Goal: Download file/media

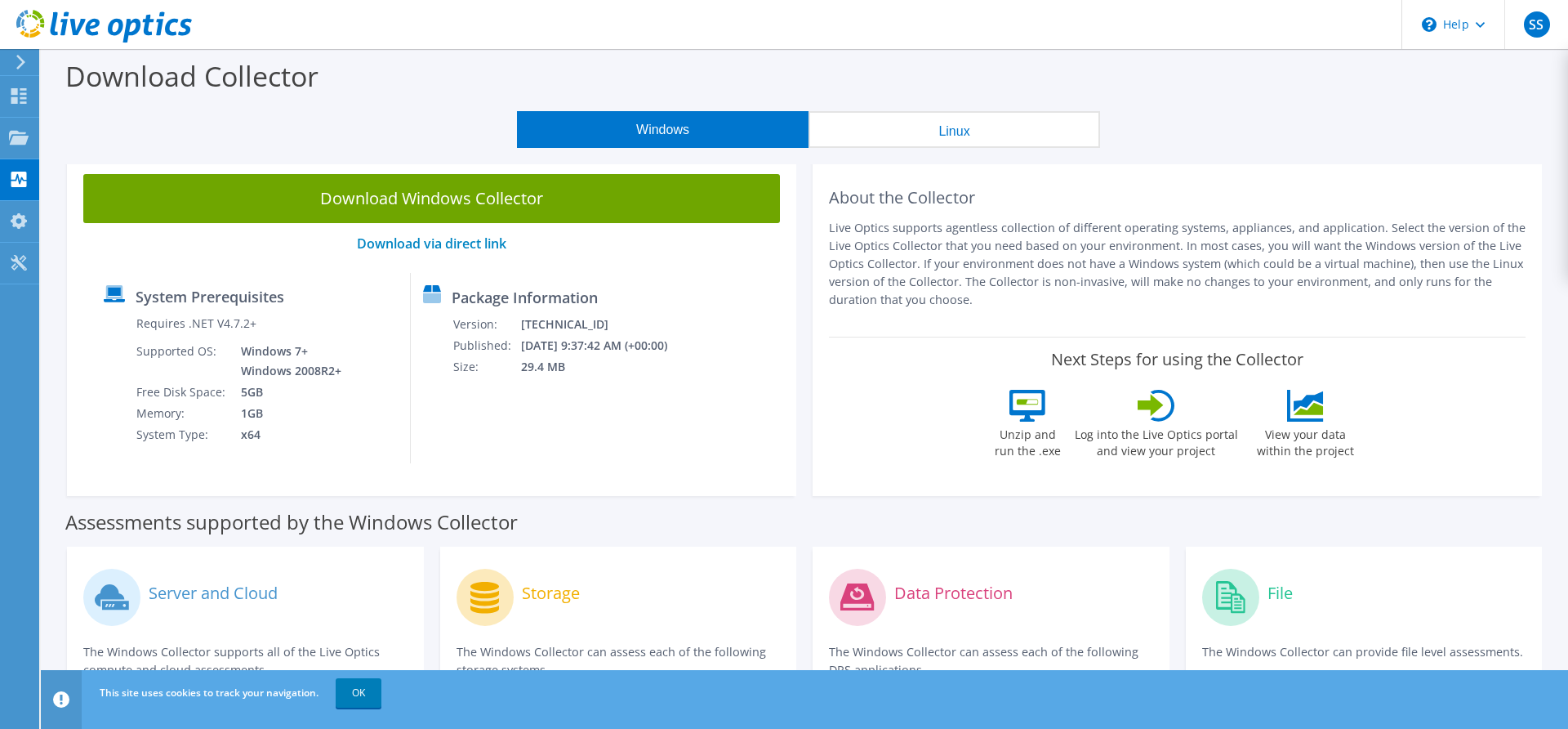
click at [958, 81] on div "Download Collector" at bounding box center [804, 79] width 1511 height 62
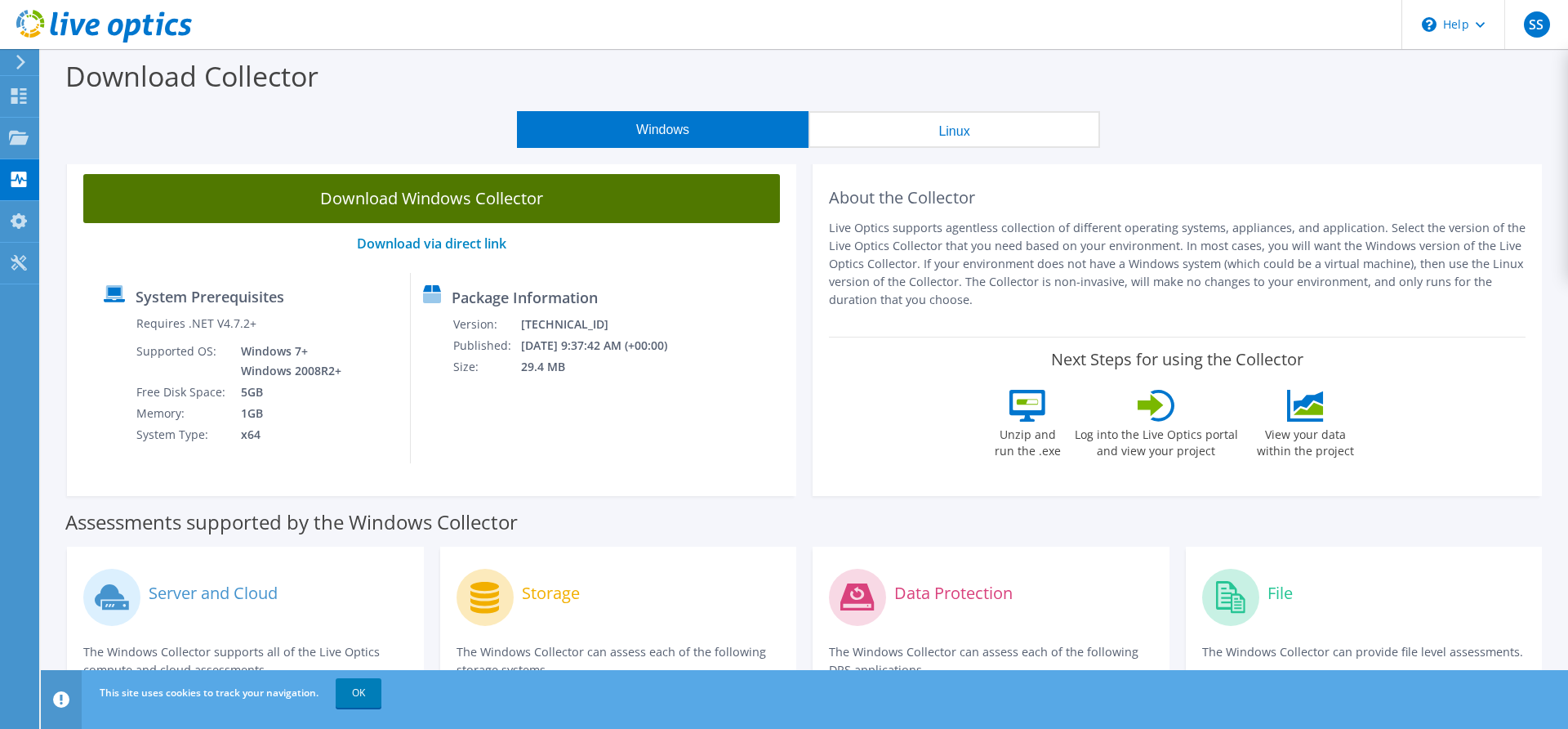
click at [472, 199] on link "Download Windows Collector" at bounding box center [432, 198] width 697 height 49
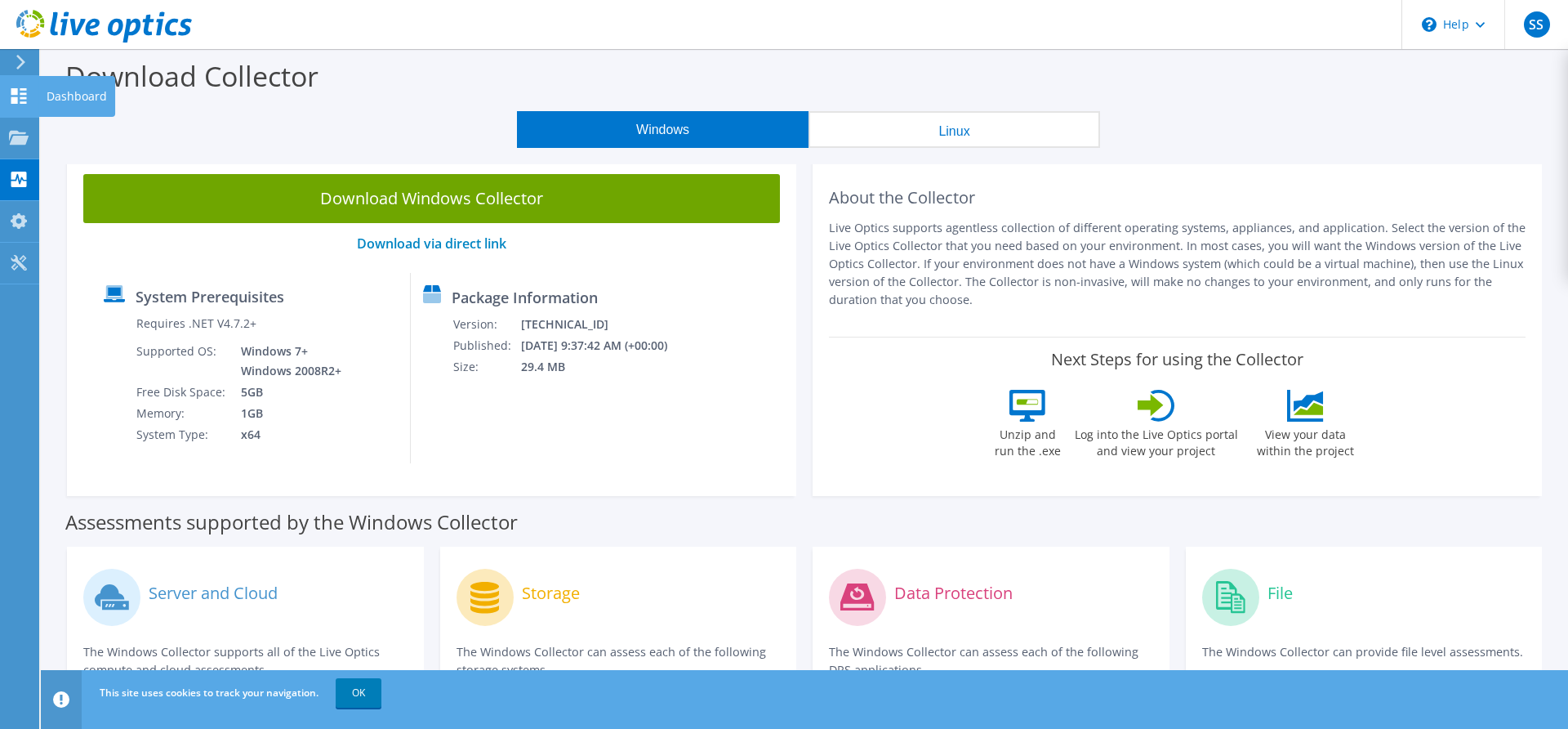
click at [25, 93] on icon at bounding box center [19, 96] width 20 height 16
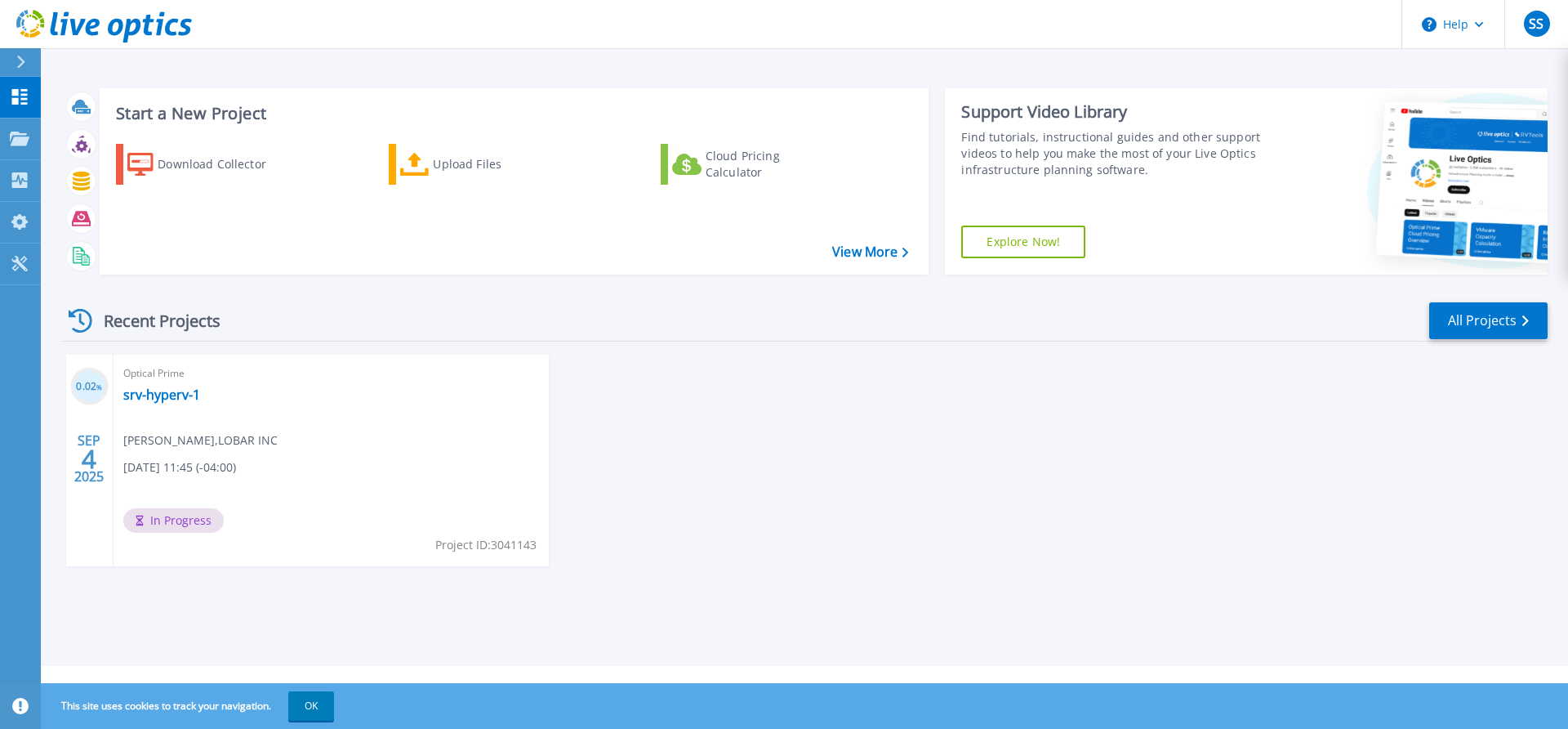
click at [562, 316] on div "Recent Projects All Projects" at bounding box center [805, 320] width 1485 height 41
click at [159, 400] on link "srv-hyperv-1" at bounding box center [161, 395] width 77 height 17
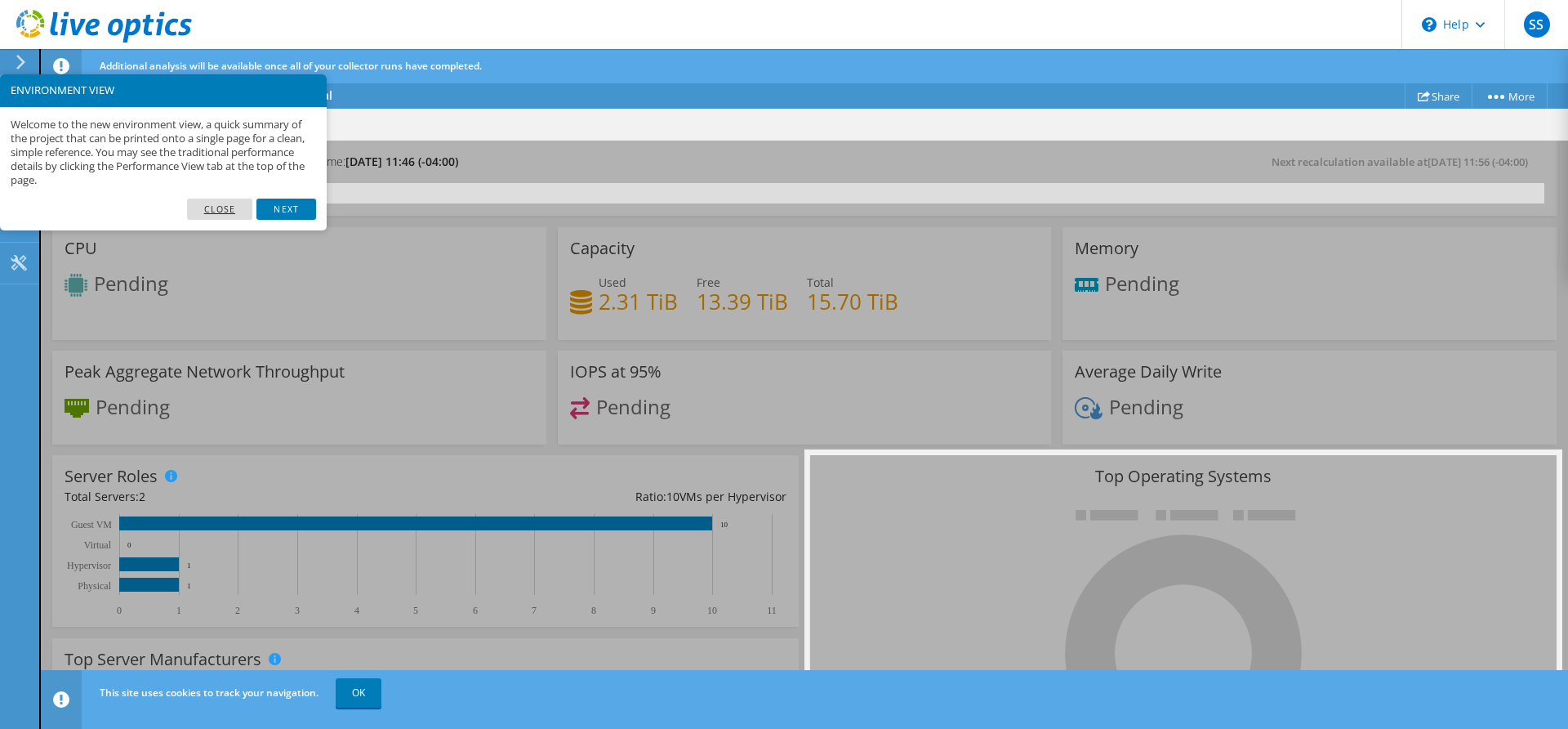
click at [232, 203] on link "Close" at bounding box center [220, 209] width 66 height 22
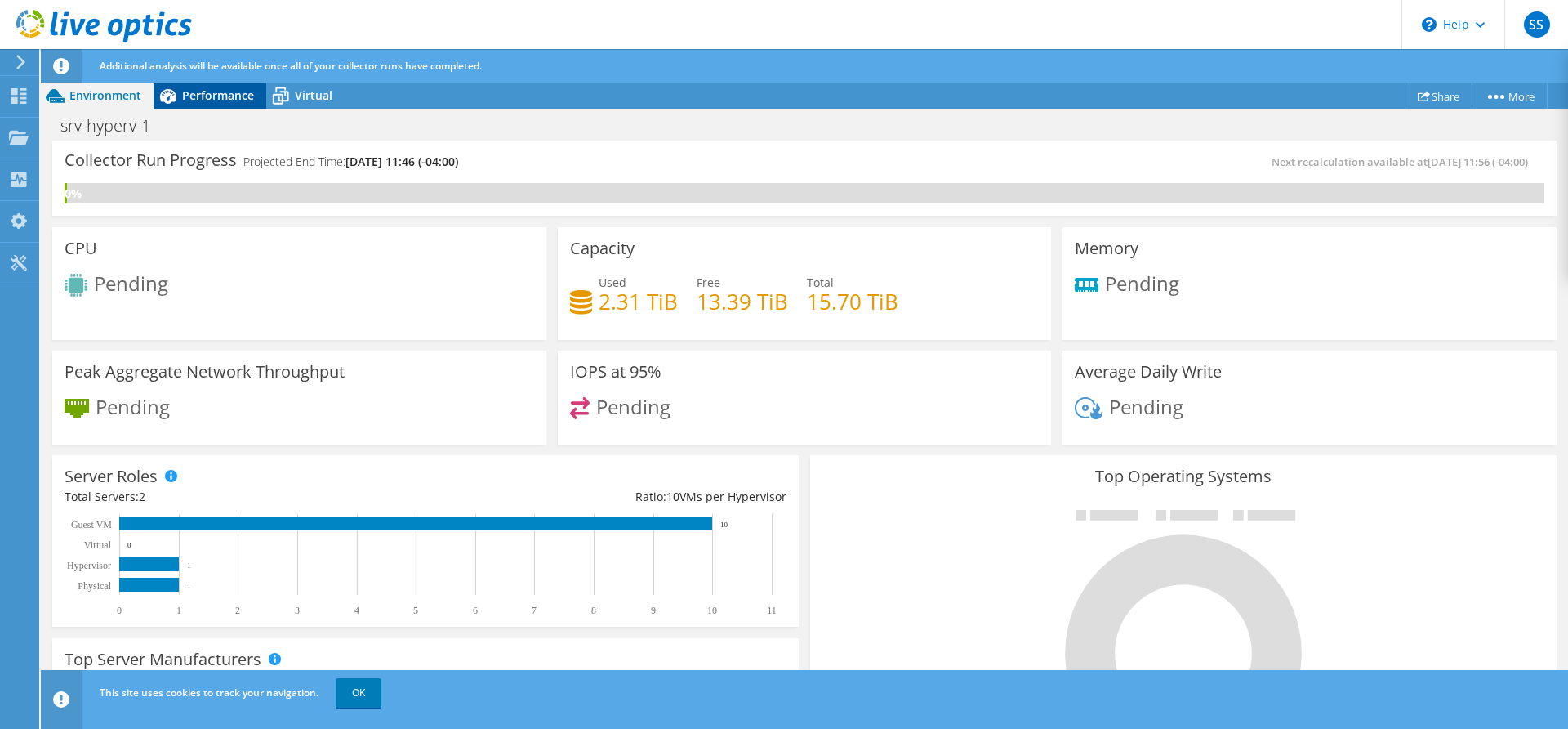
click at [227, 87] on div "Performance" at bounding box center [210, 96] width 113 height 26
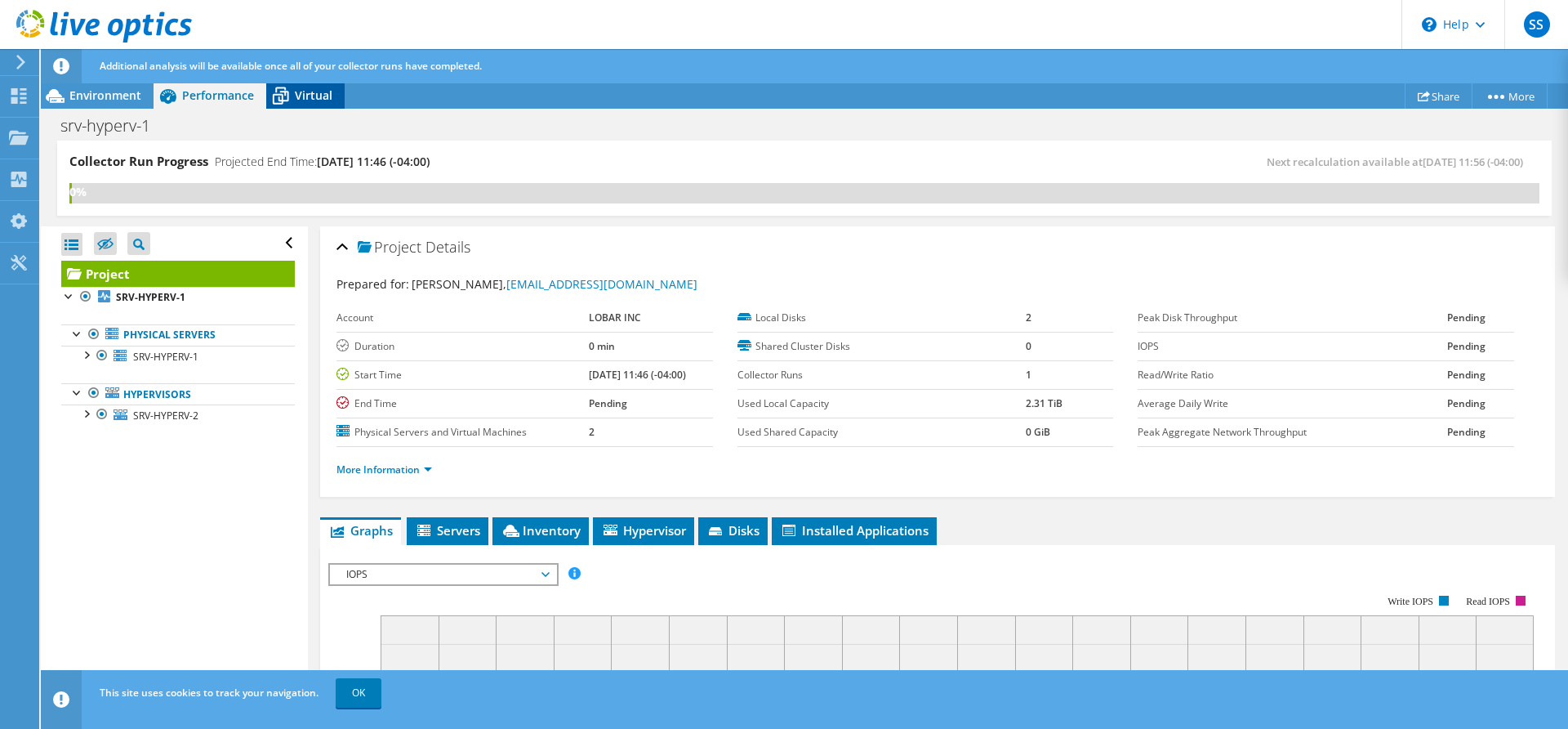
click at [284, 95] on icon at bounding box center [281, 96] width 29 height 29
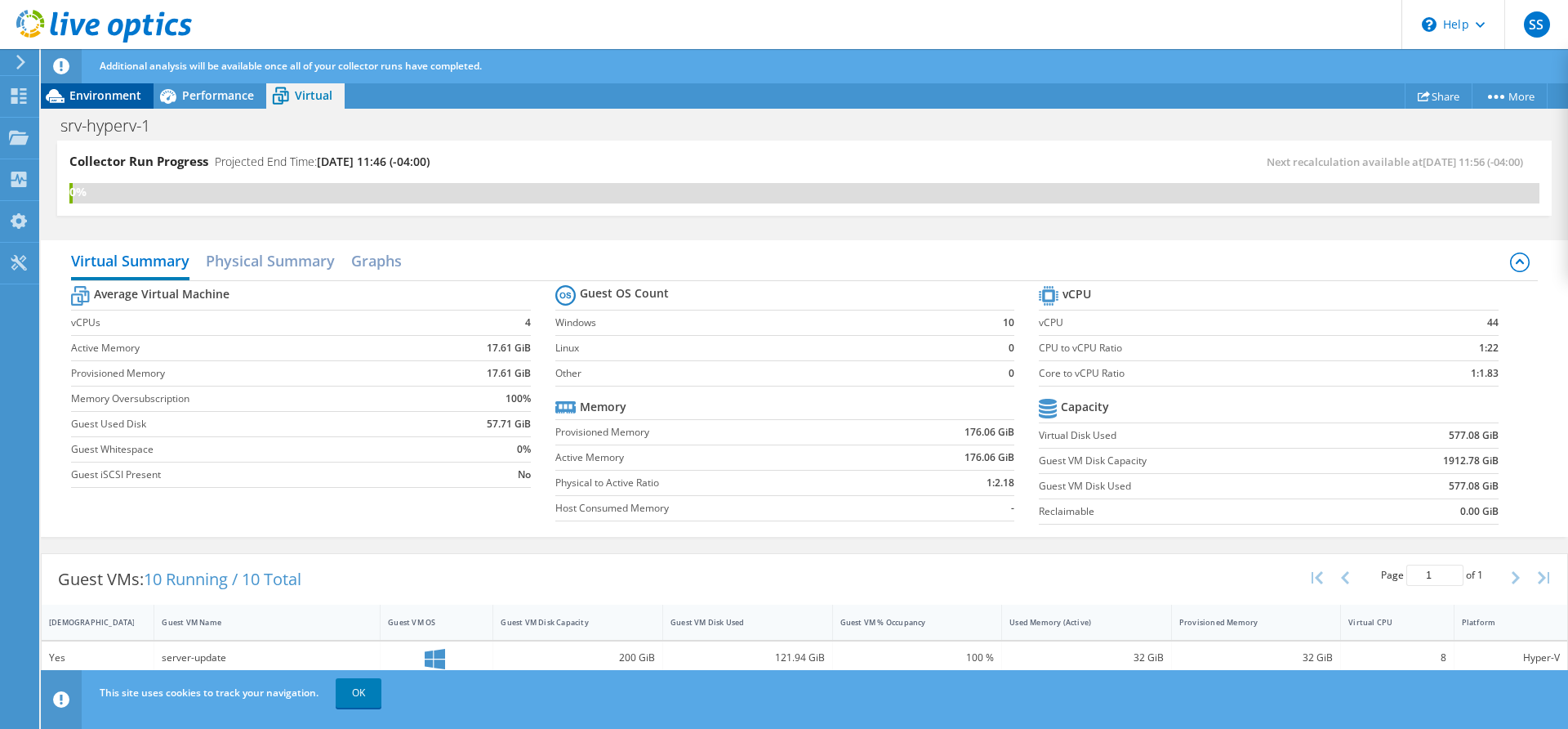
click at [93, 89] on span "Environment" at bounding box center [105, 95] width 72 height 16
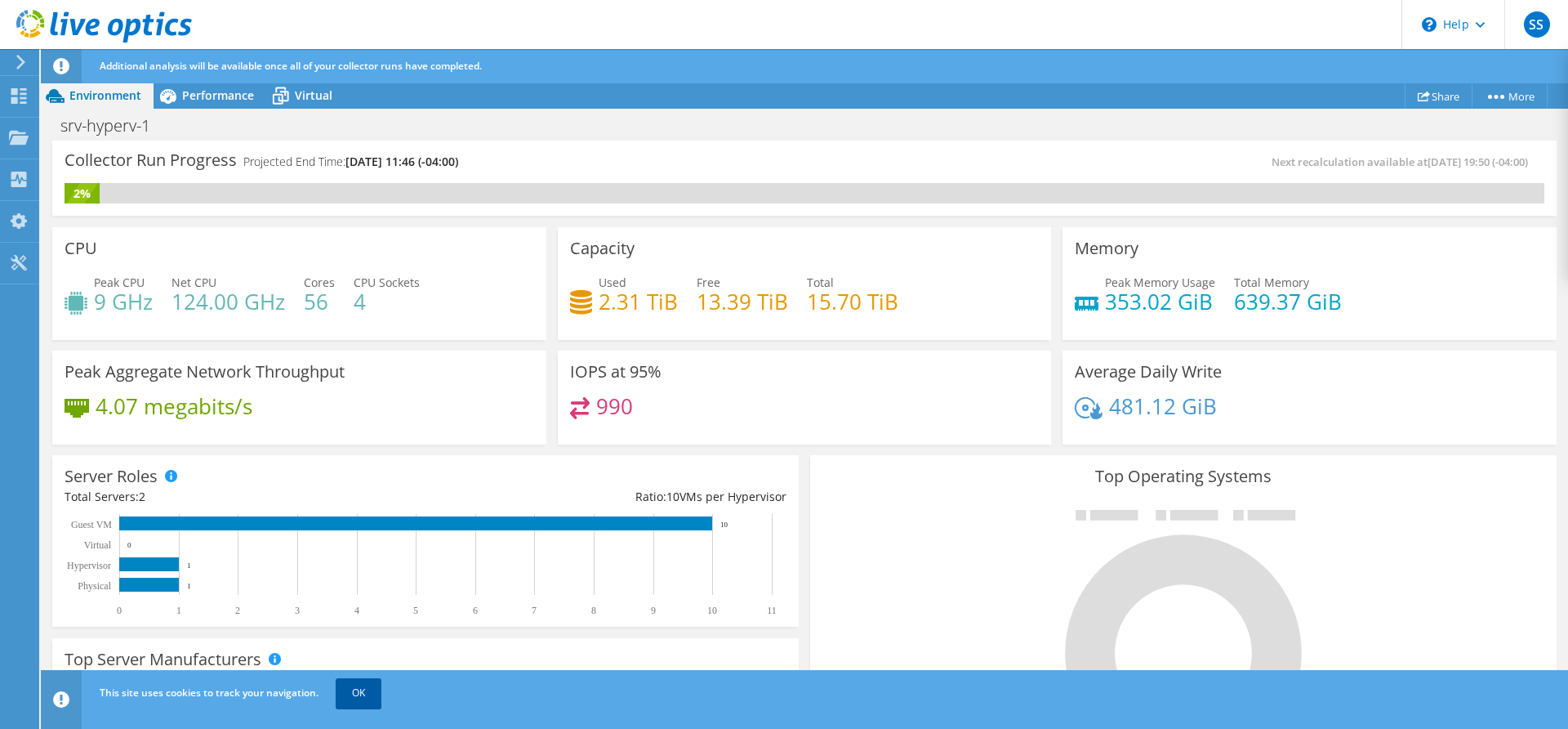
click at [358, 694] on link "OK" at bounding box center [358, 693] width 46 height 30
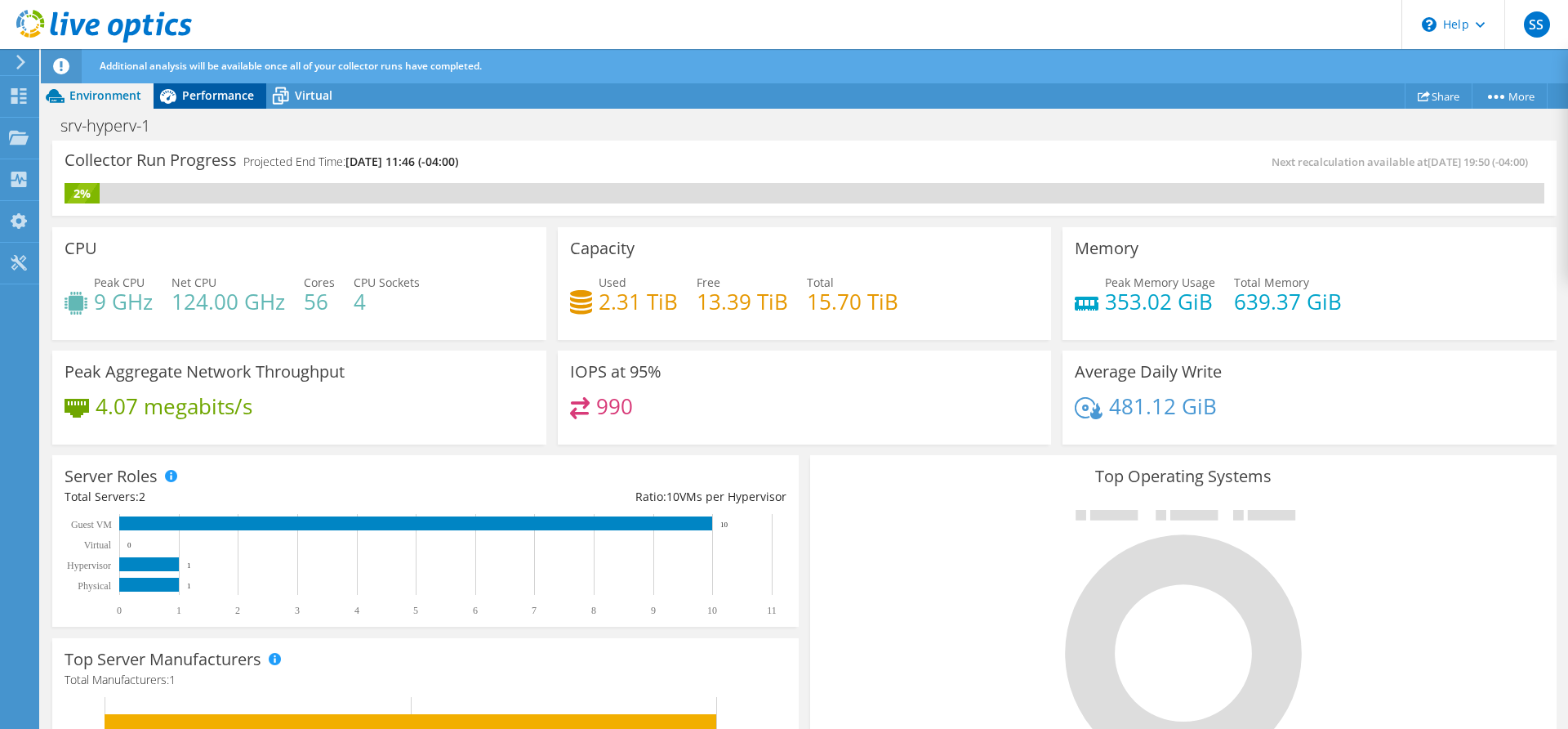
click at [208, 94] on span "Performance" at bounding box center [218, 95] width 72 height 16
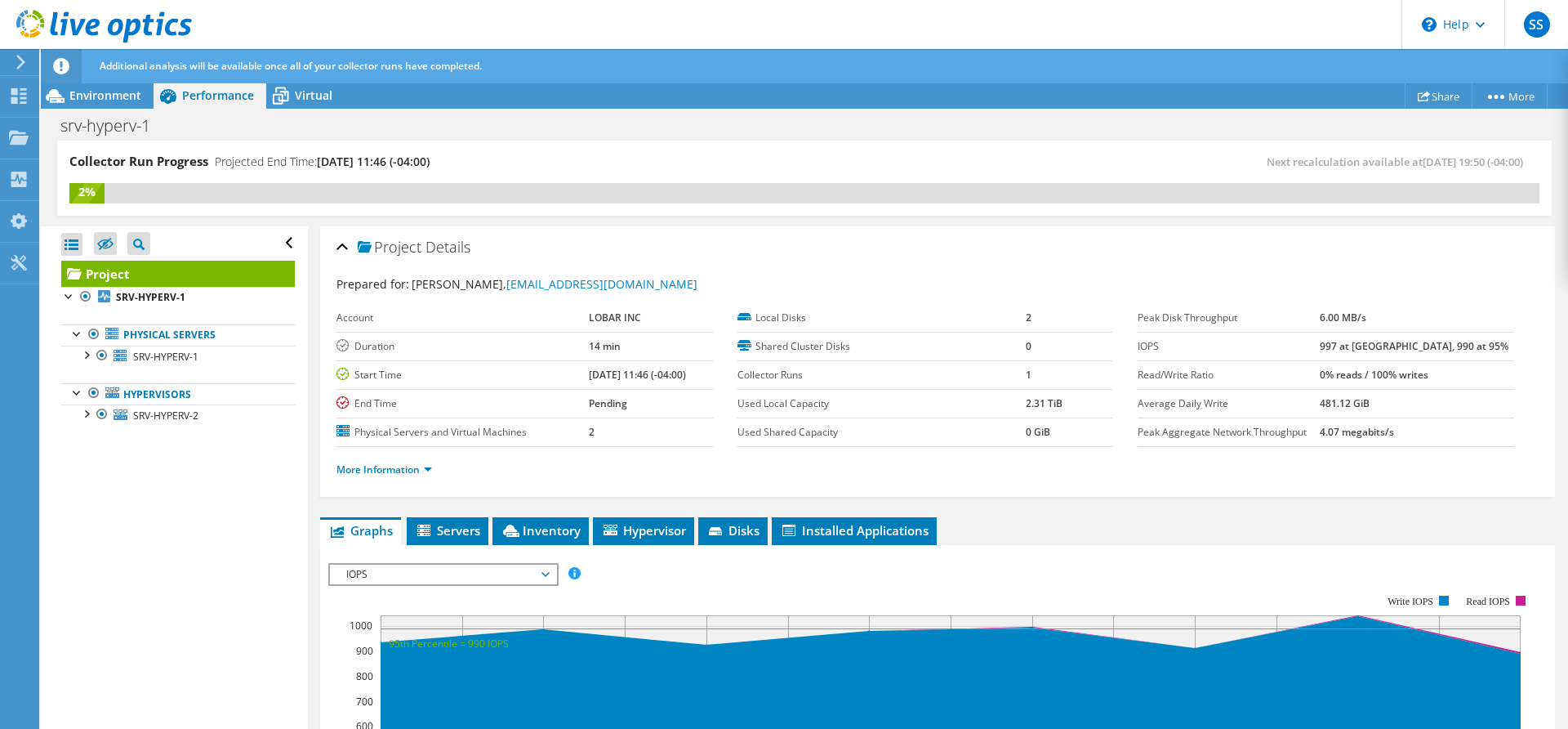
scroll to position [84, 0]
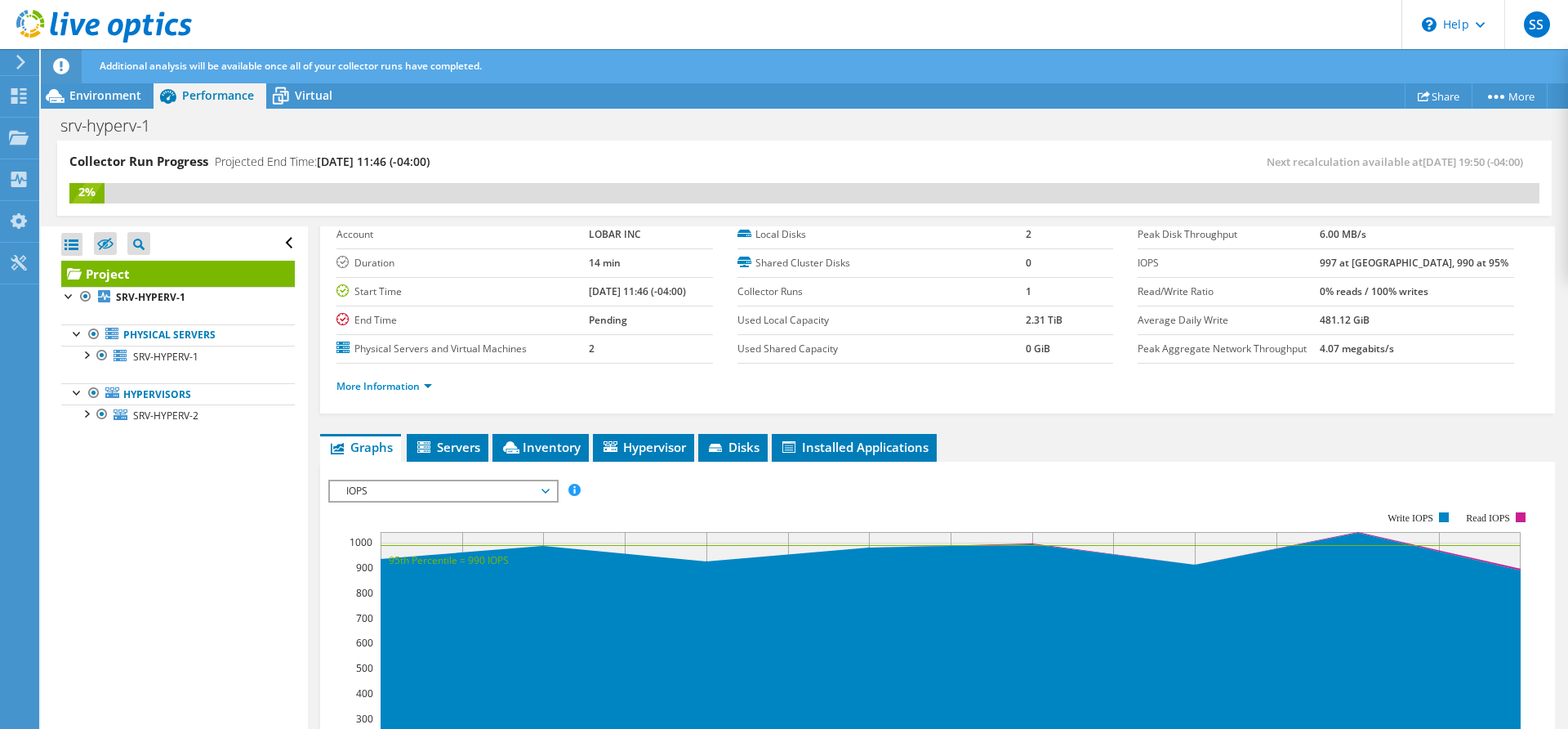
click at [539, 489] on span "IOPS" at bounding box center [444, 491] width 210 height 20
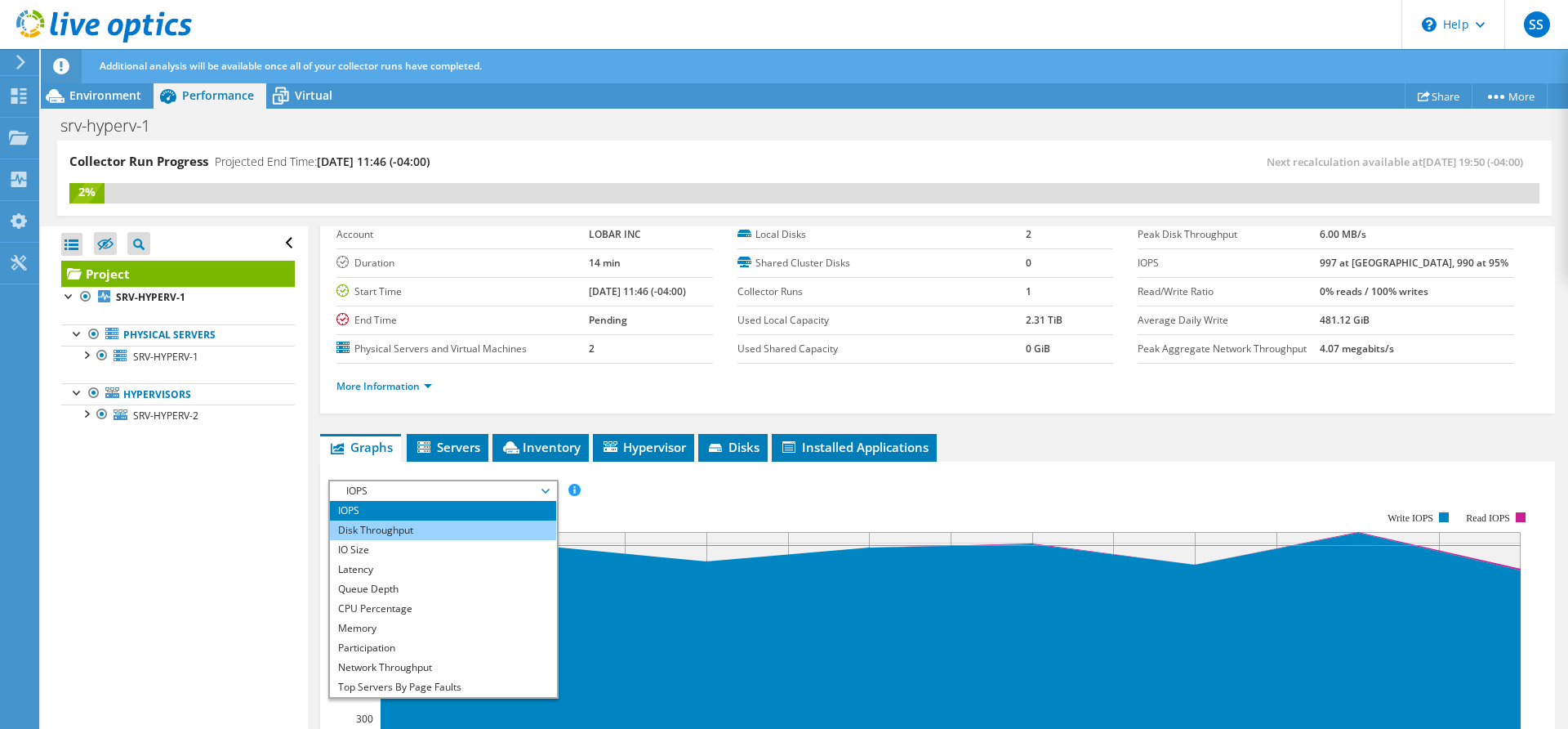
click at [511, 520] on li "Disk Throughput" at bounding box center [443, 530] width 226 height 20
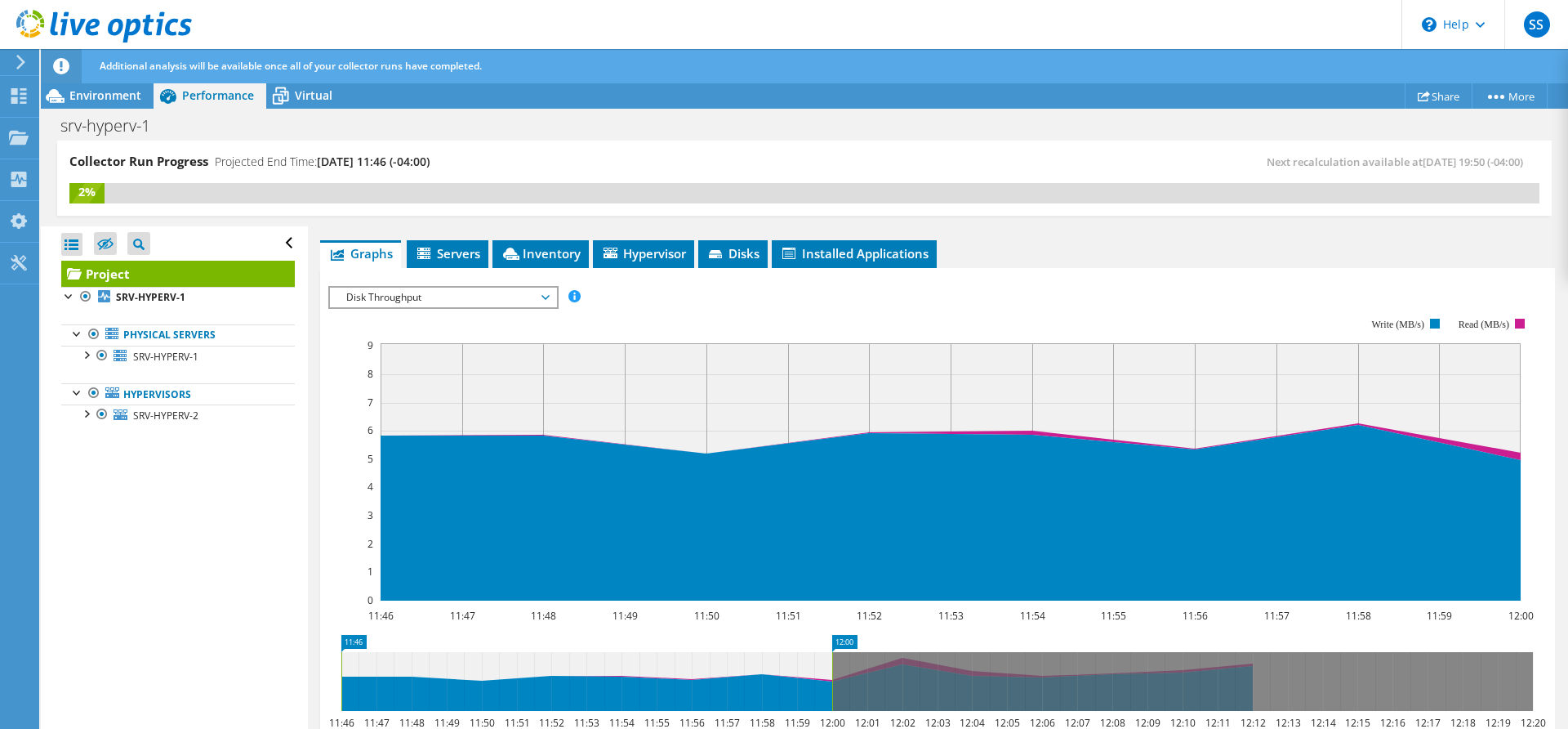
scroll to position [250, 0]
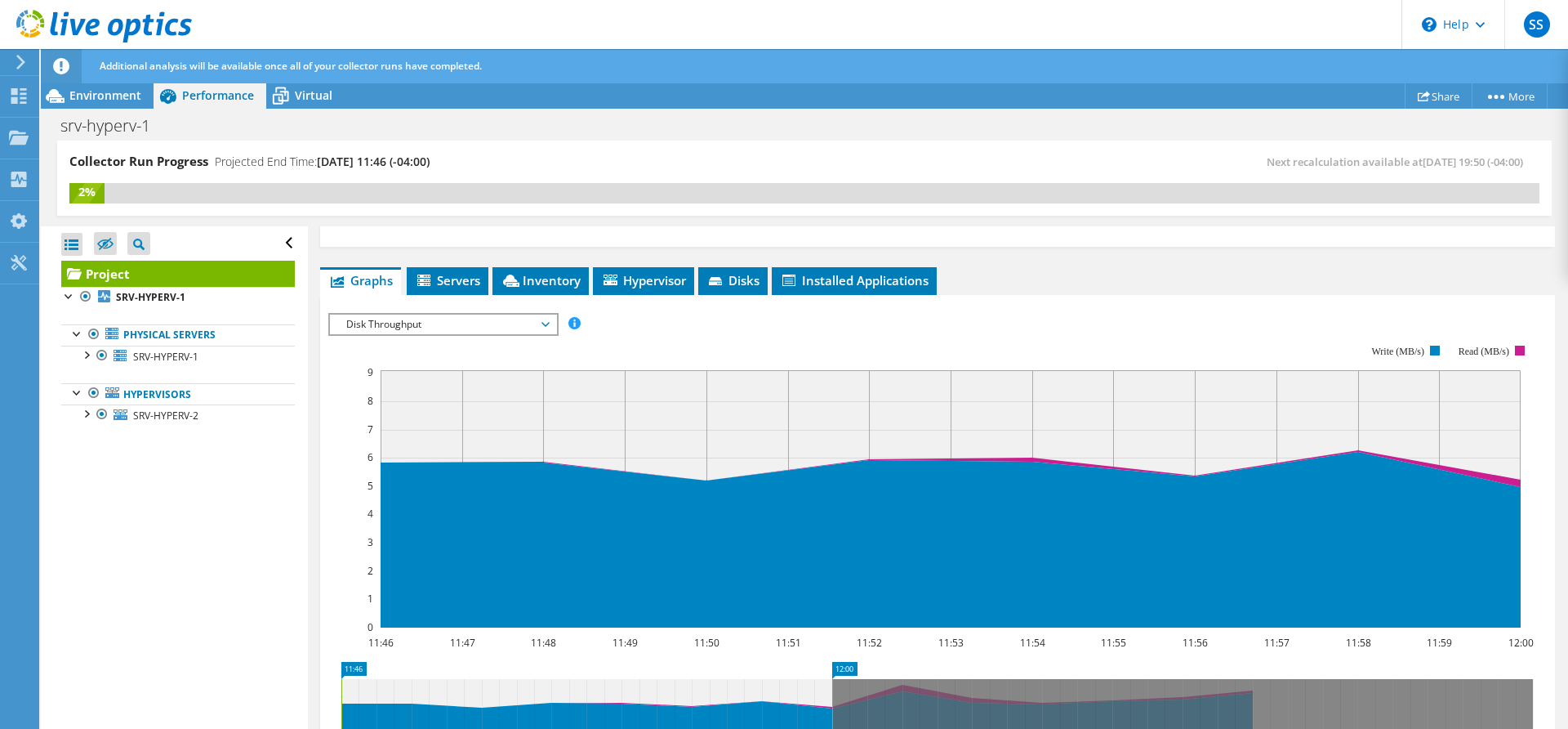
click at [549, 327] on span "Disk Throughput" at bounding box center [443, 324] width 226 height 20
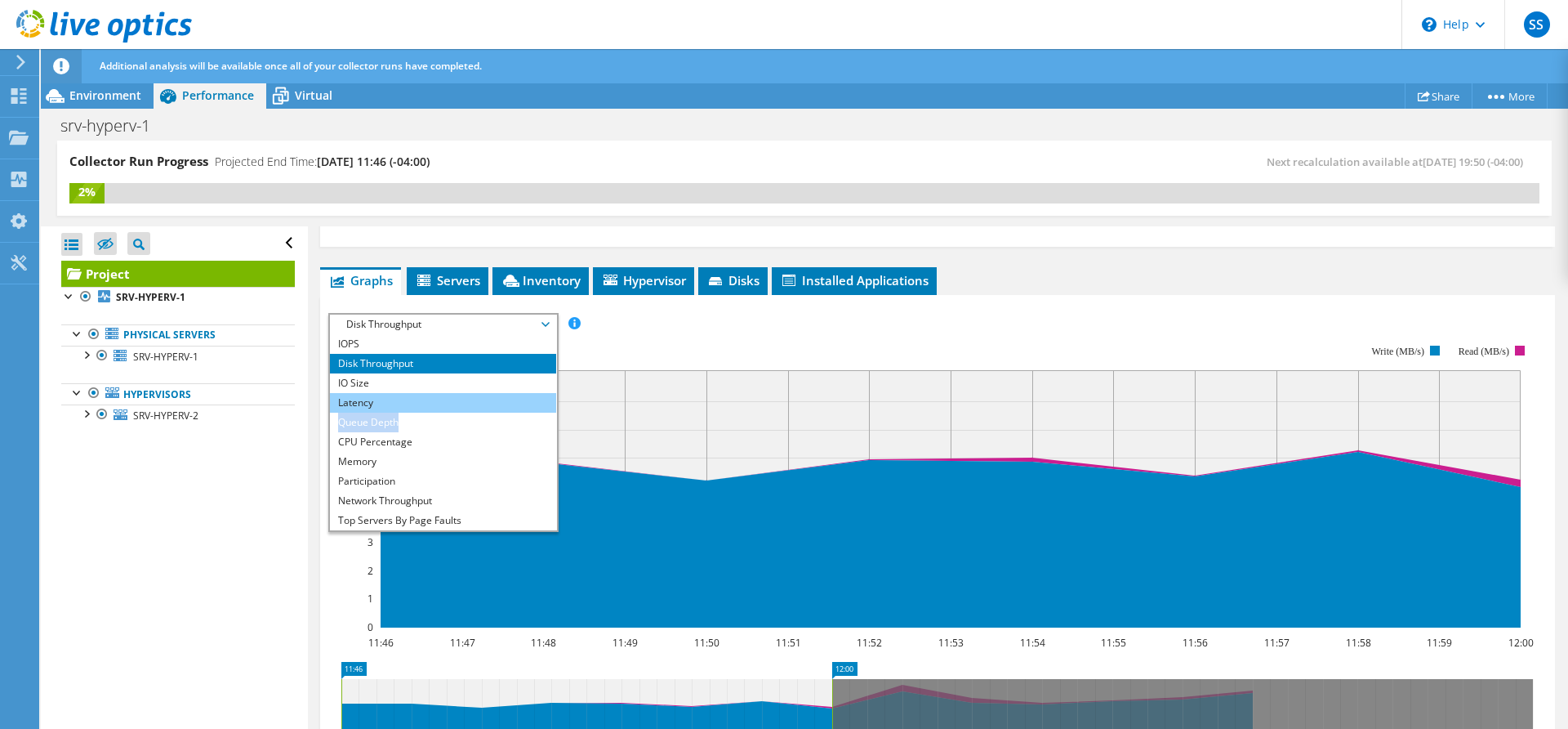
drag, startPoint x: 462, startPoint y: 421, endPoint x: 458, endPoint y: 406, distance: 15.5
click at [458, 406] on ul "IOPS Disk Throughput IO Size Latency Queue Depth CPU Percentage Memory Page Fau…" at bounding box center [443, 432] width 226 height 196
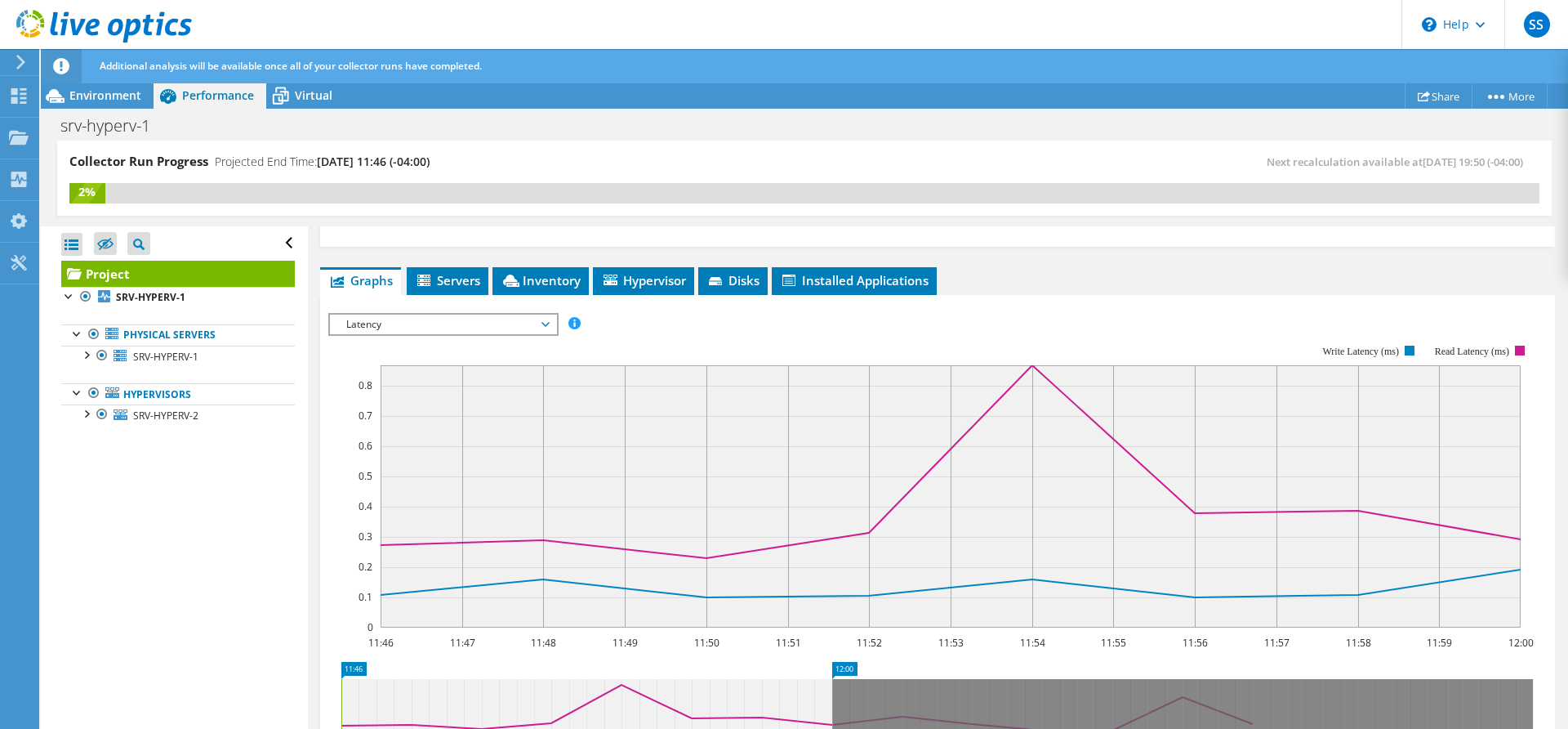
click at [544, 324] on span "Latency" at bounding box center [444, 324] width 210 height 20
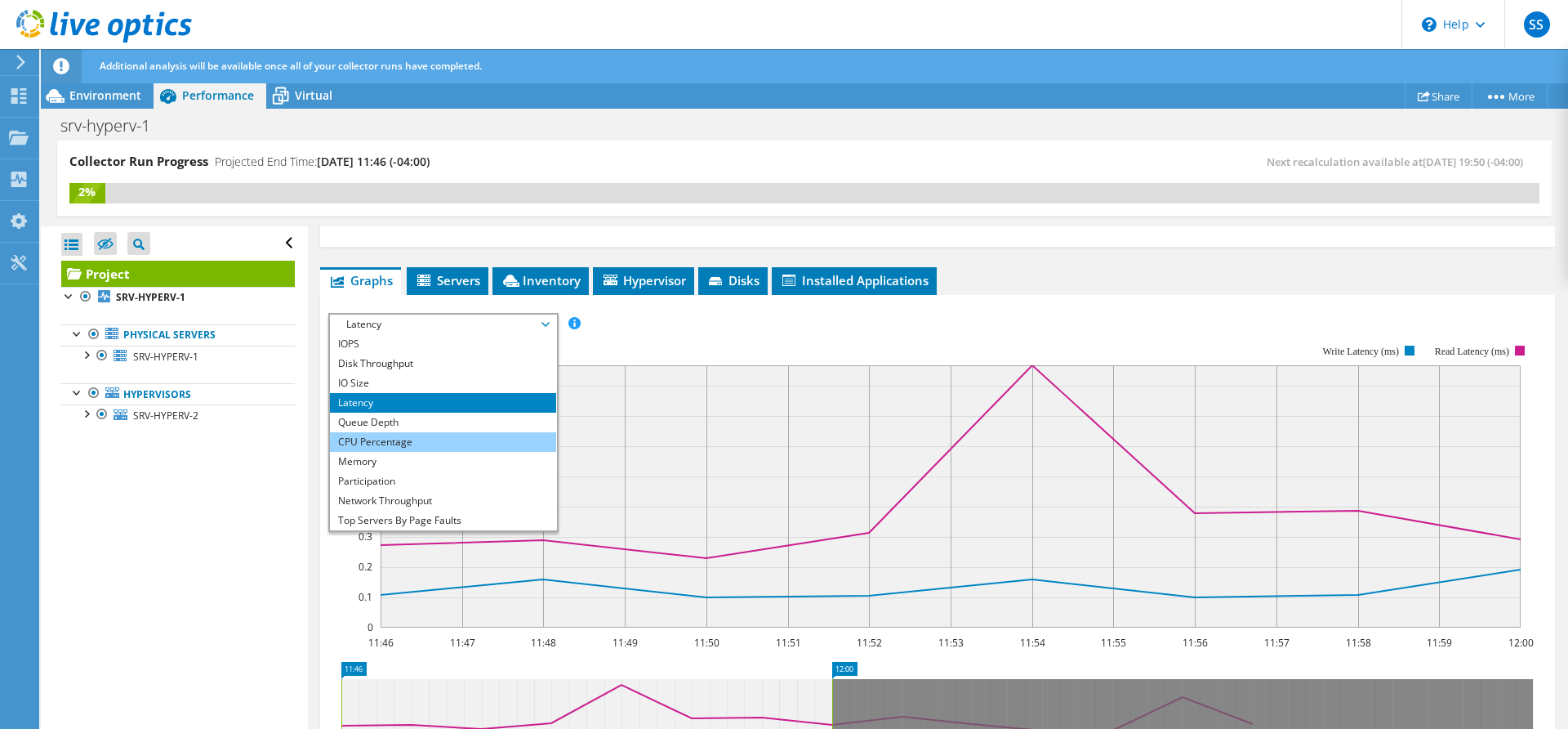
click at [438, 437] on li "CPU Percentage" at bounding box center [443, 442] width 226 height 20
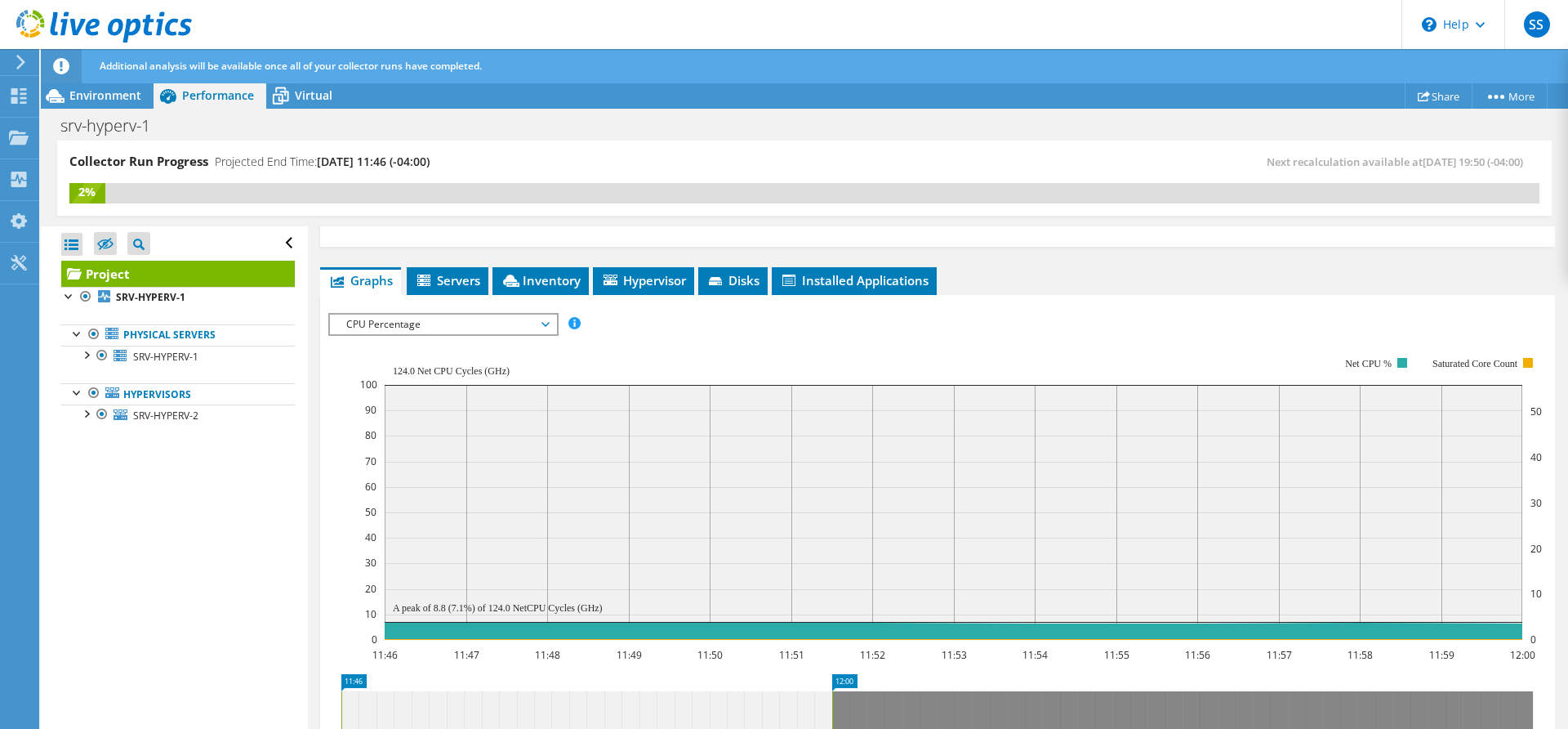
click at [484, 331] on span "CPU Percentage" at bounding box center [444, 324] width 210 height 20
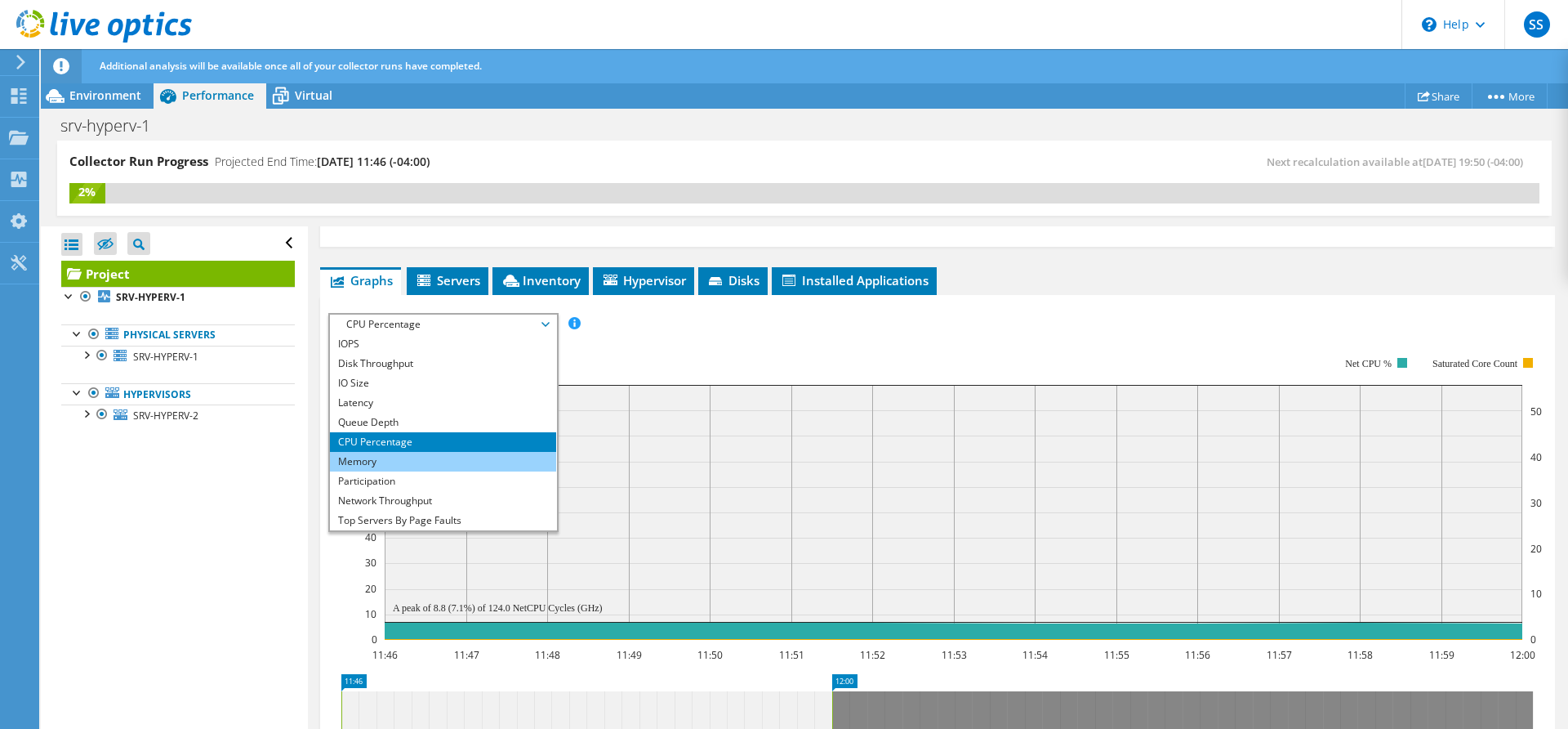
click at [412, 463] on li "Memory" at bounding box center [443, 462] width 226 height 20
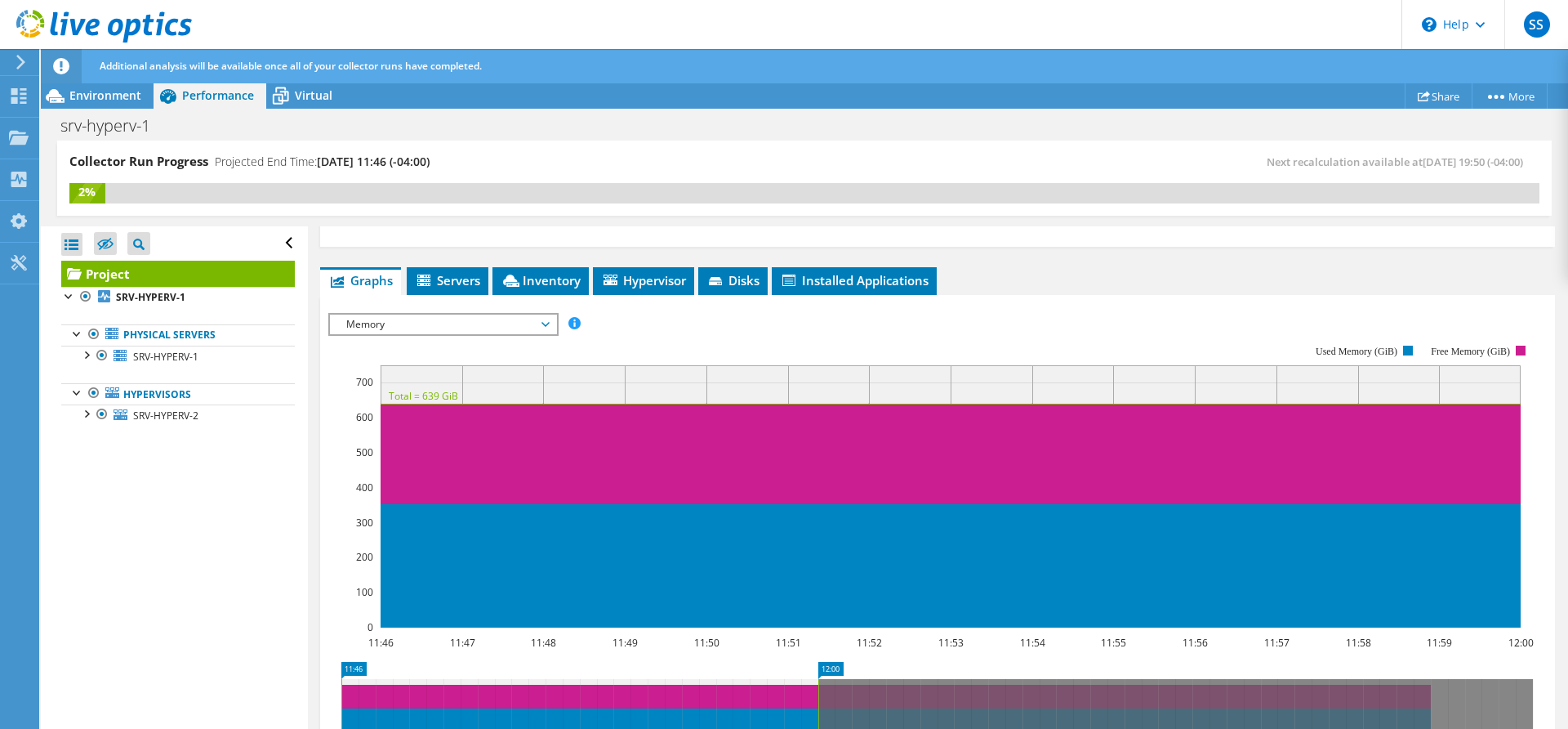
click at [495, 324] on span "Memory" at bounding box center [444, 324] width 210 height 20
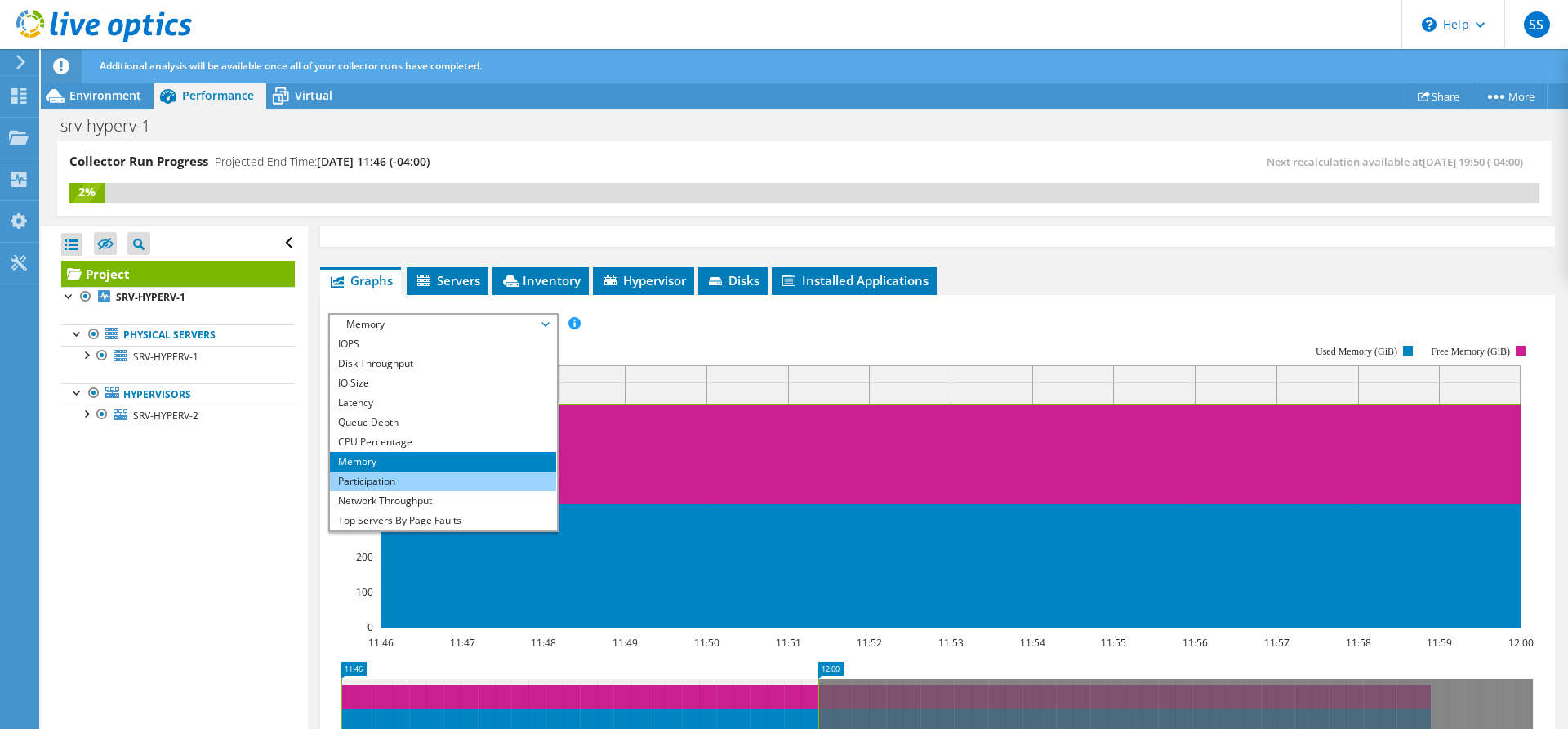
click at [417, 477] on li "Participation" at bounding box center [443, 482] width 226 height 20
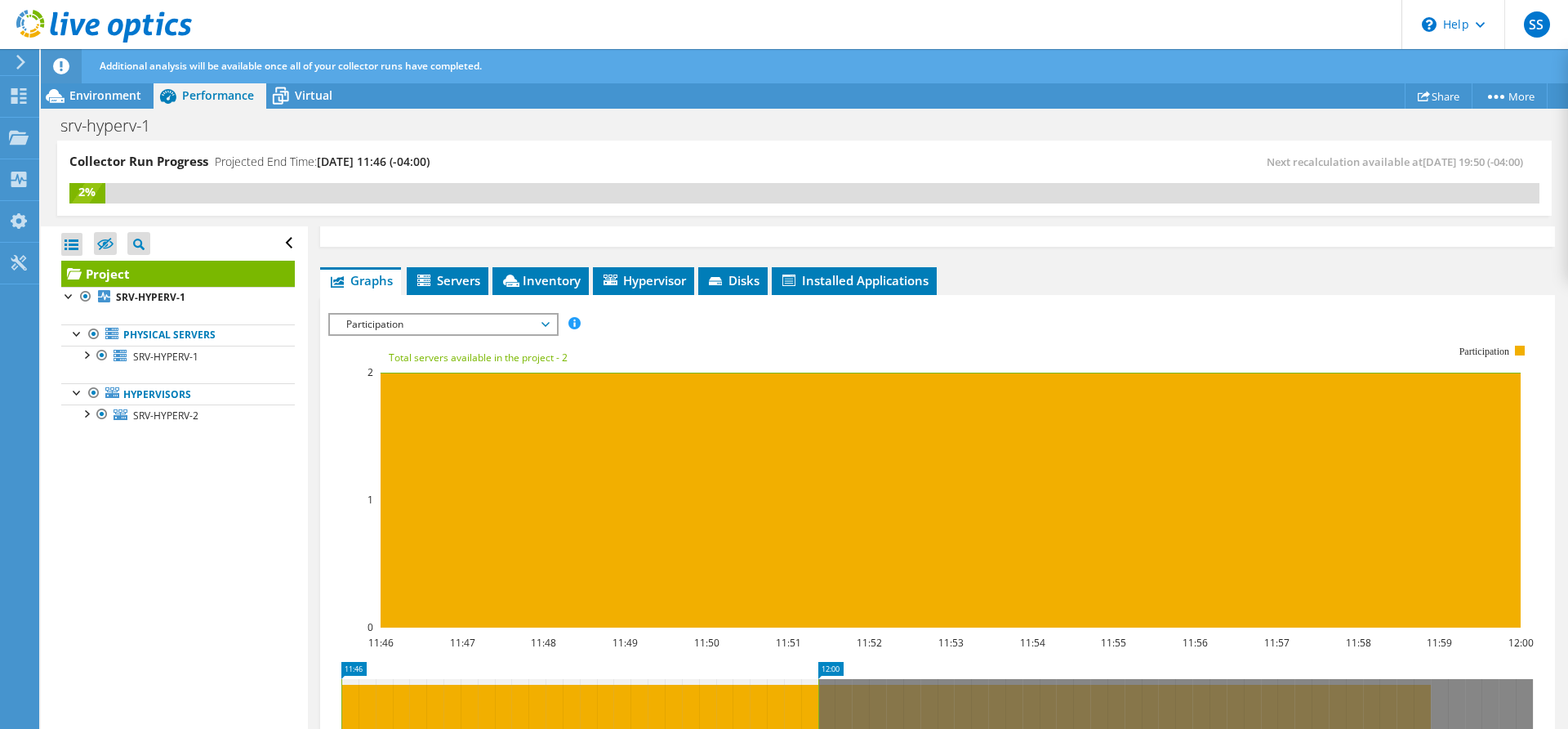
click at [549, 319] on span "Participation" at bounding box center [443, 324] width 226 height 20
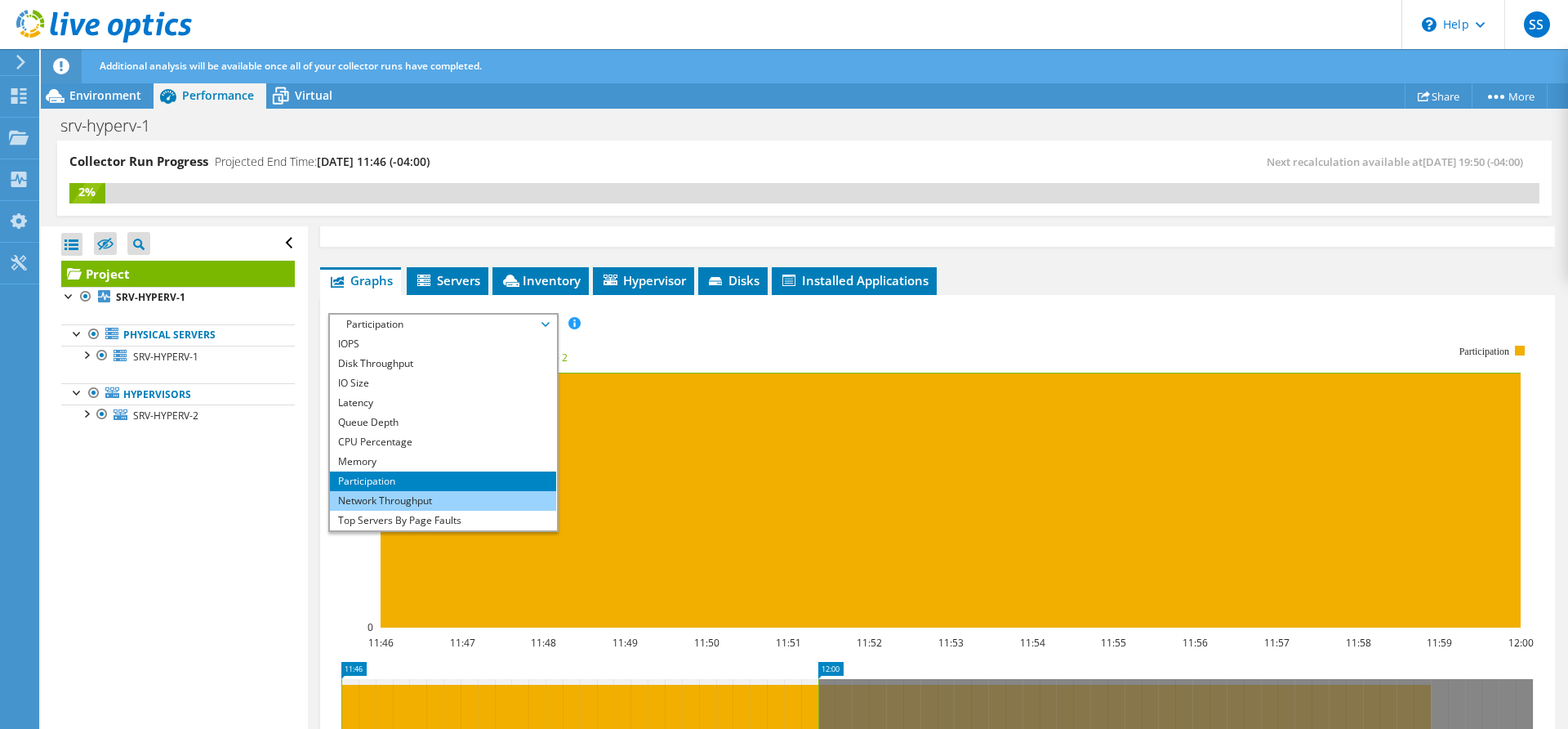
click at [452, 492] on li "Network Throughput" at bounding box center [443, 501] width 226 height 20
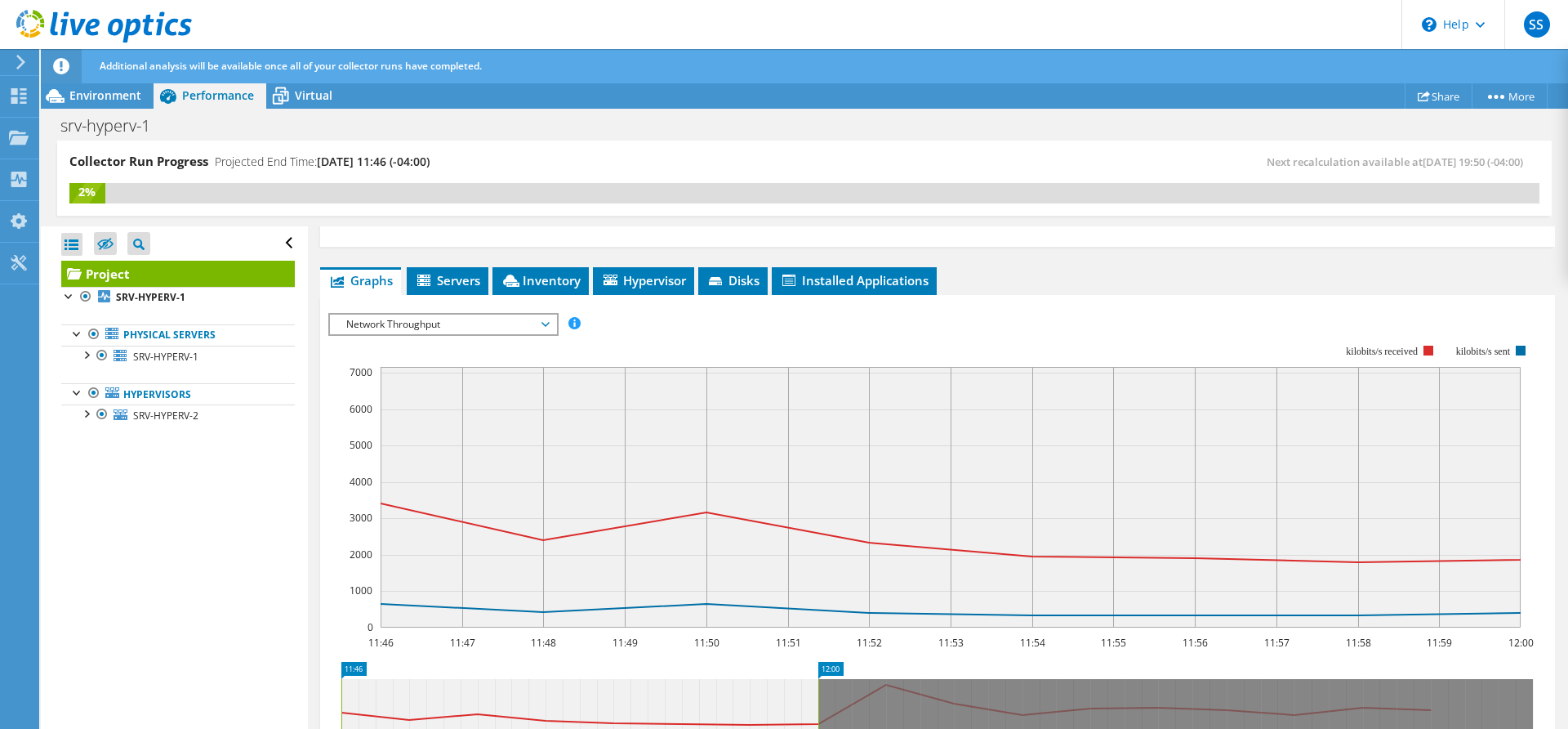
click at [539, 324] on span "Network Throughput" at bounding box center [444, 324] width 210 height 20
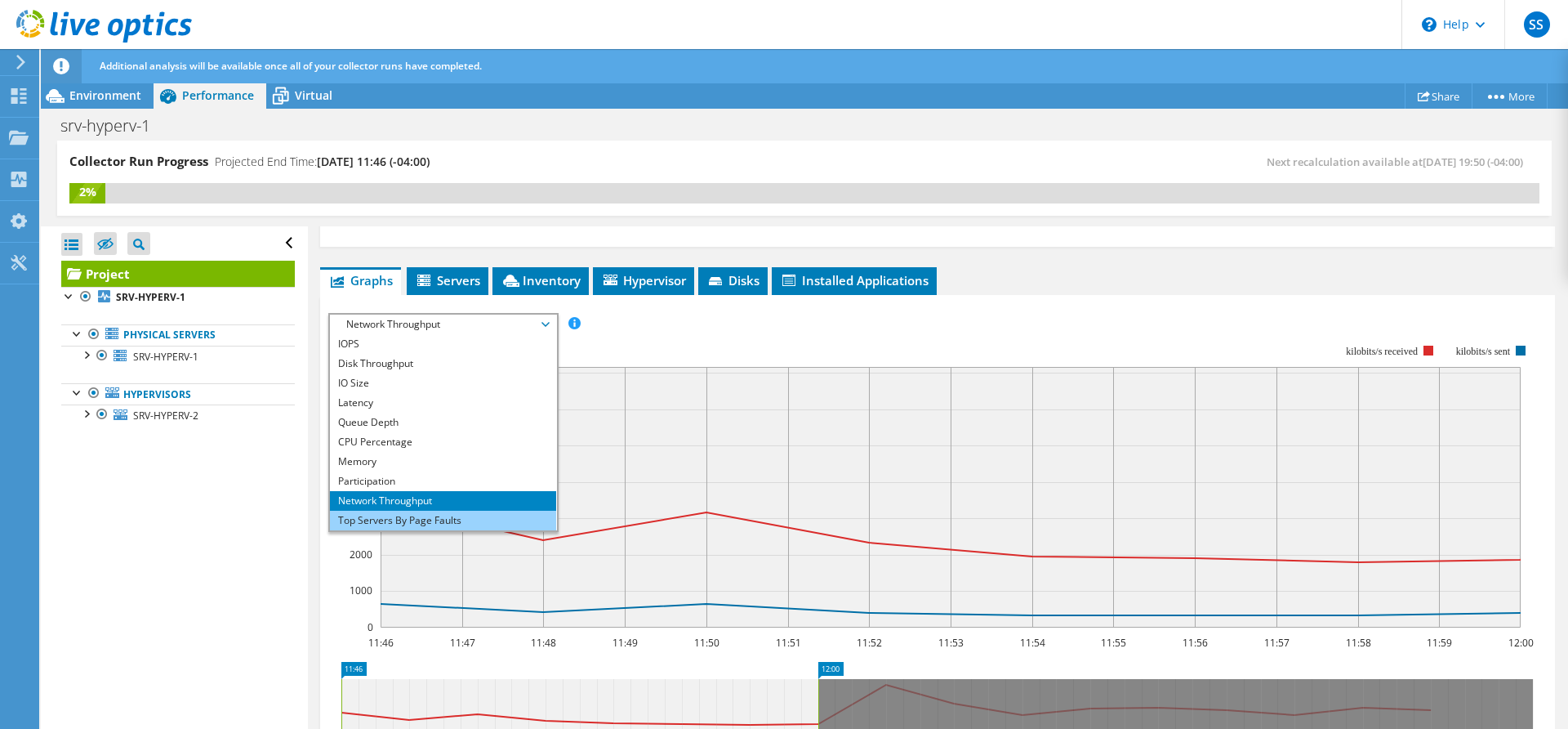
click at [429, 513] on li "Top Servers By Page Faults" at bounding box center [443, 520] width 226 height 20
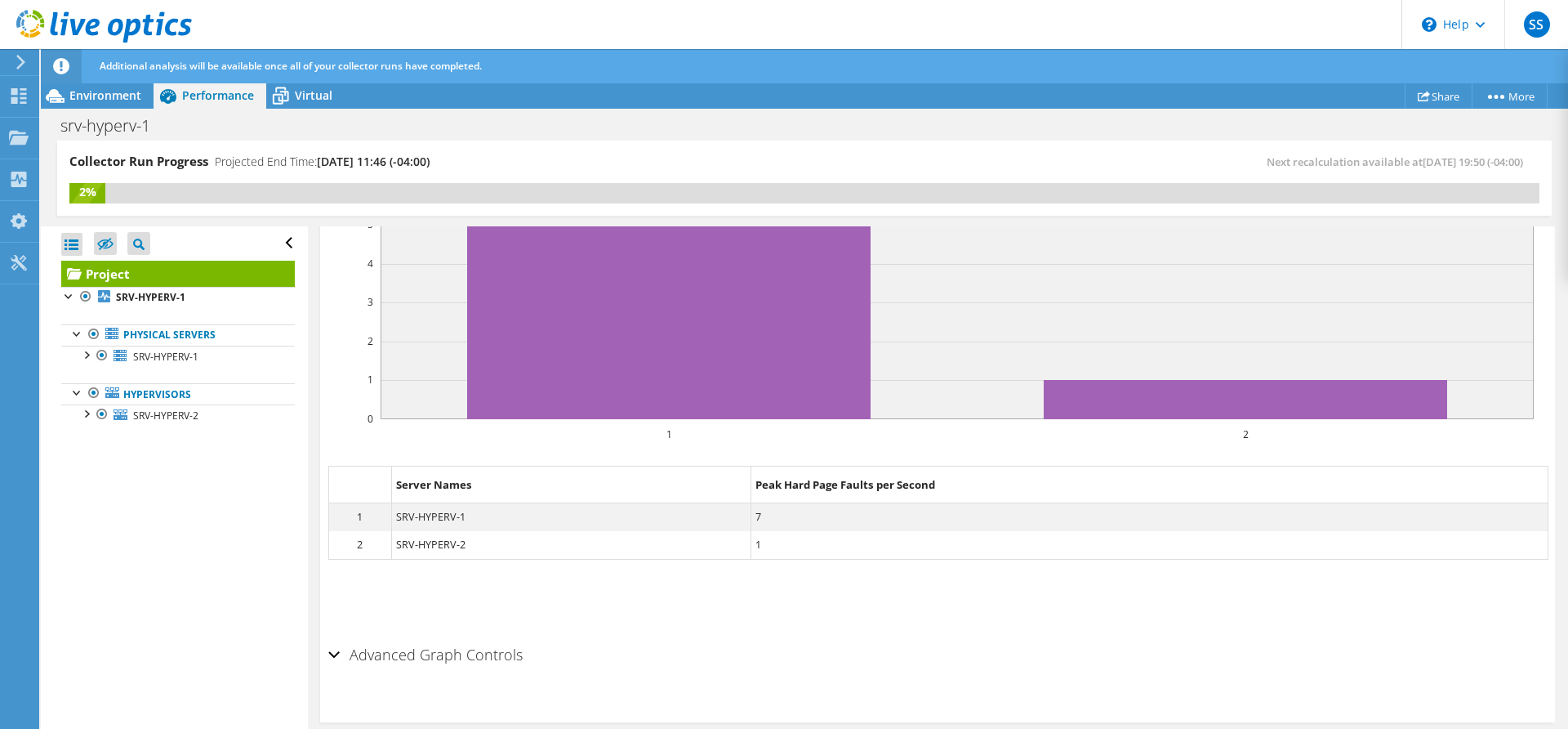
scroll to position [489, 0]
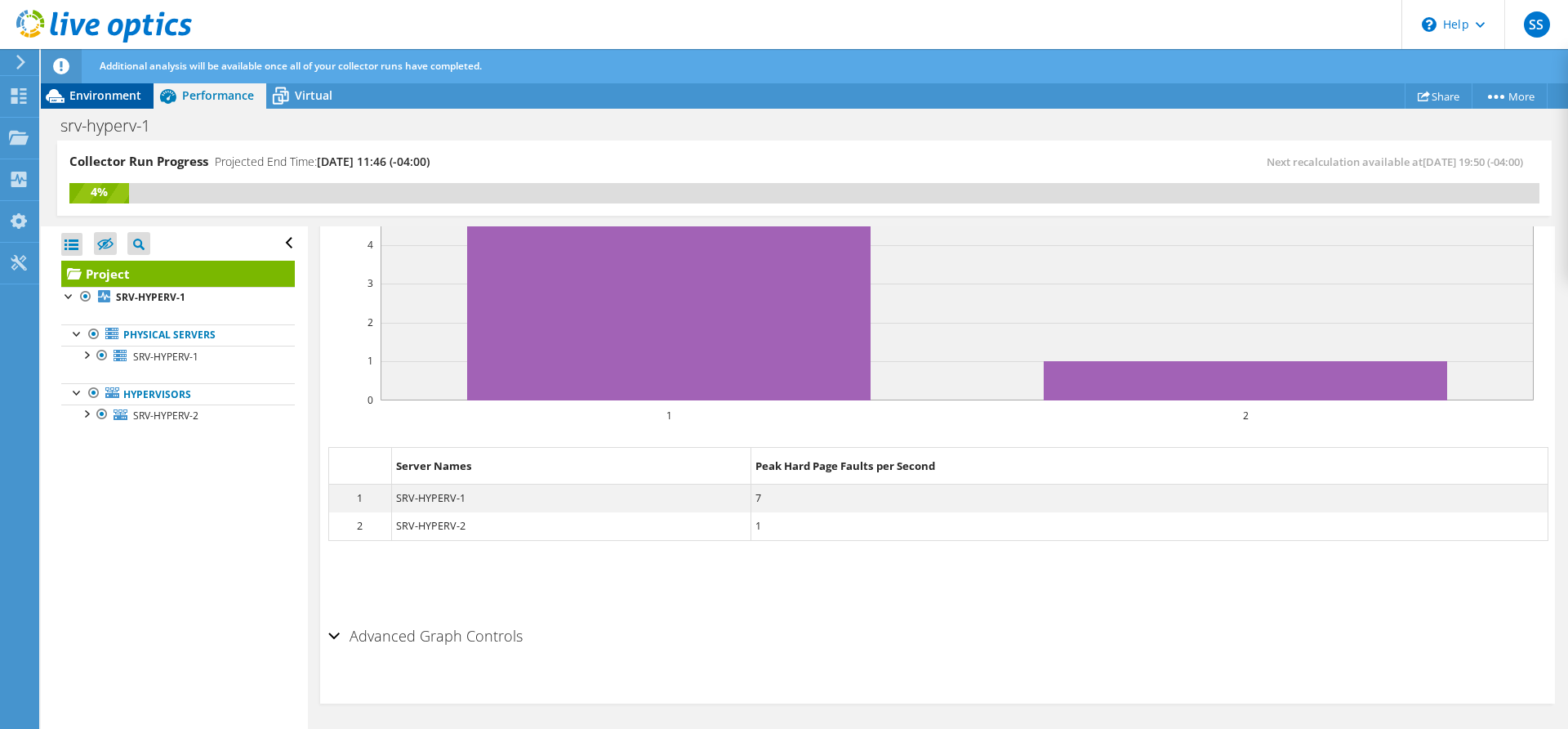
click at [103, 98] on span "Environment" at bounding box center [105, 95] width 72 height 16
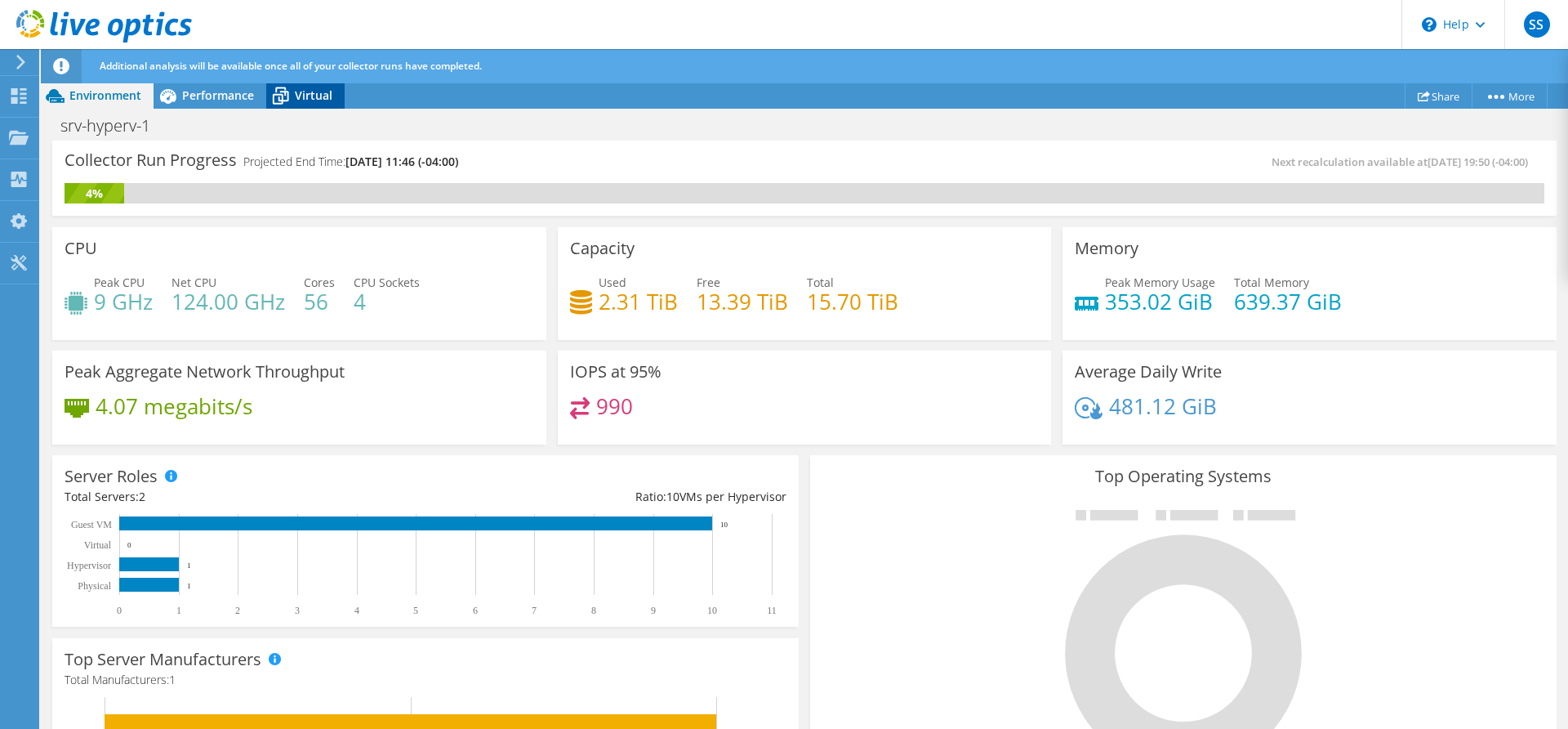
click at [306, 95] on span "Virtual" at bounding box center [313, 95] width 37 height 16
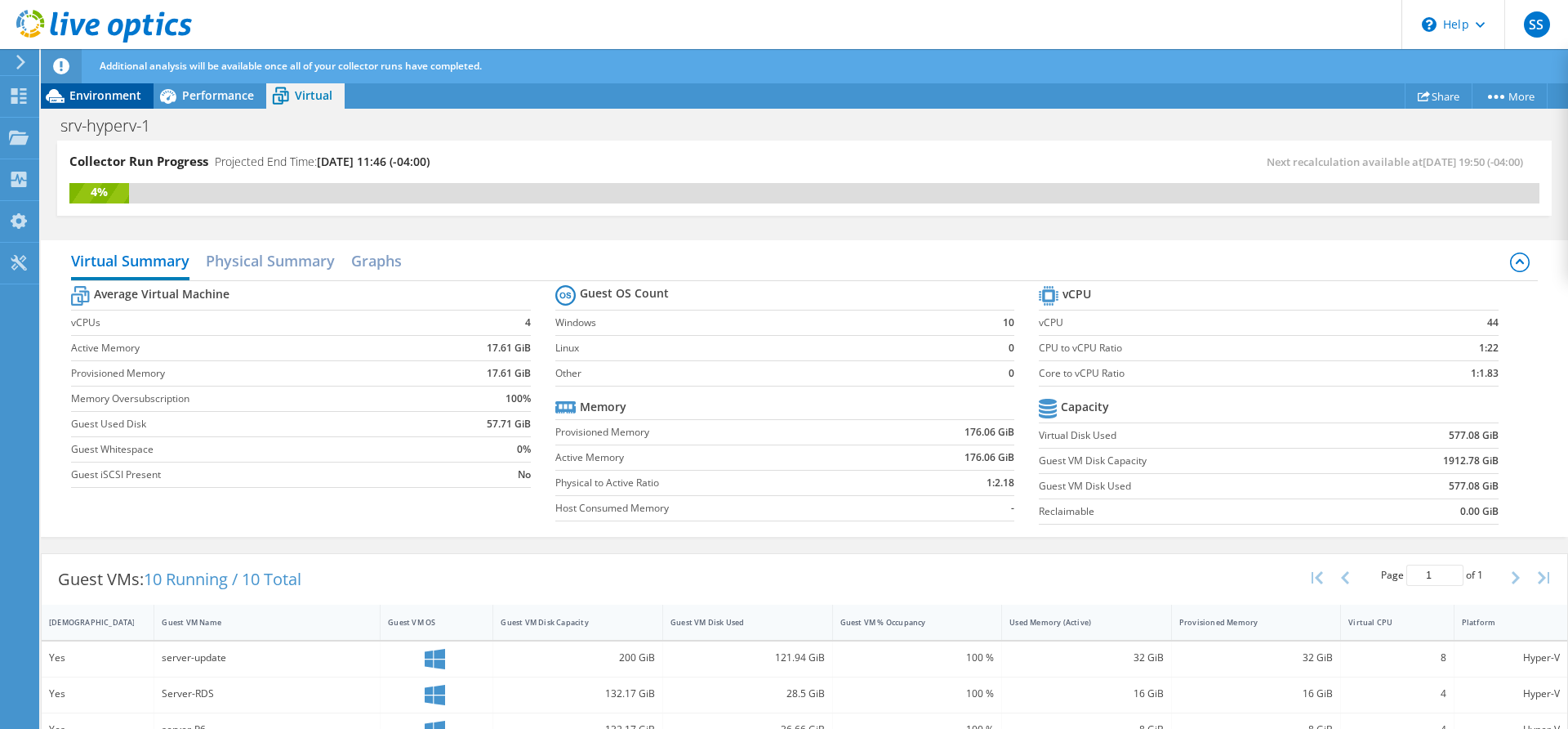
click at [103, 99] on span "Environment" at bounding box center [105, 95] width 72 height 16
